Goal: Task Accomplishment & Management: Manage account settings

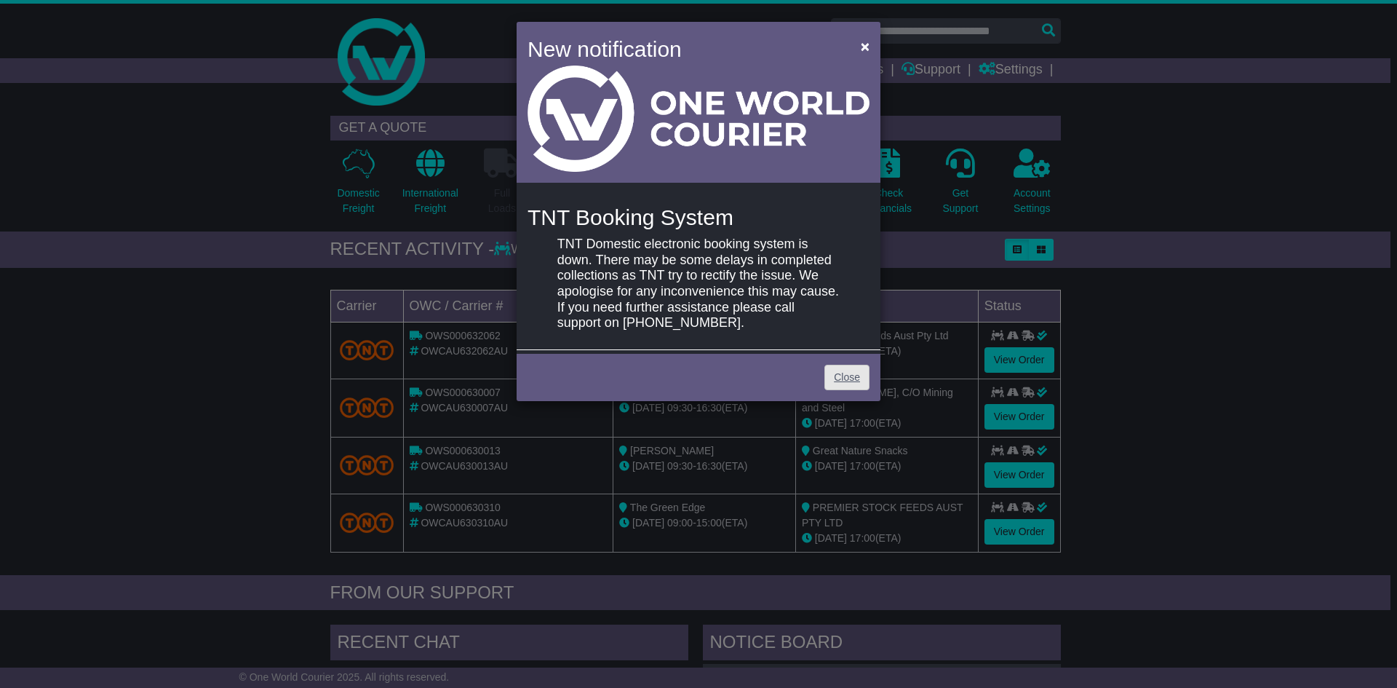
click at [852, 380] on link "Close" at bounding box center [847, 377] width 45 height 25
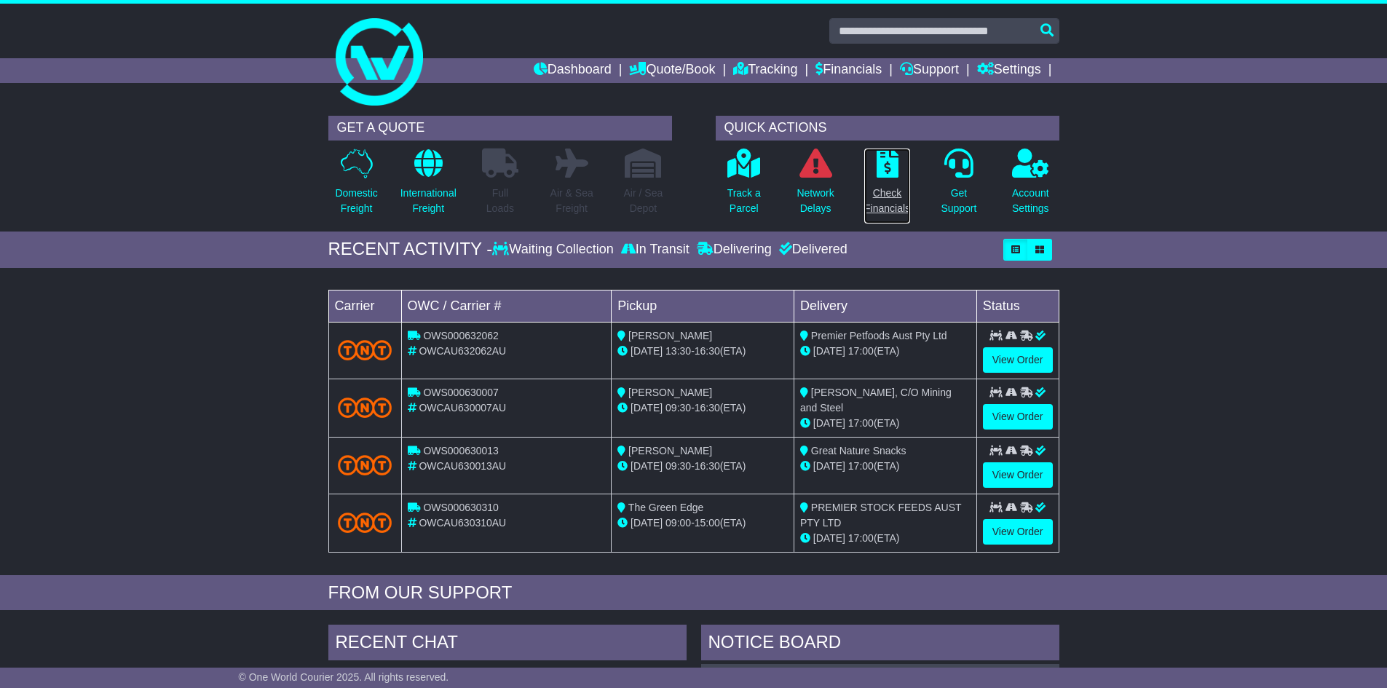
click at [894, 186] on p "Check Financials" at bounding box center [887, 201] width 46 height 31
